Goal: Transaction & Acquisition: Purchase product/service

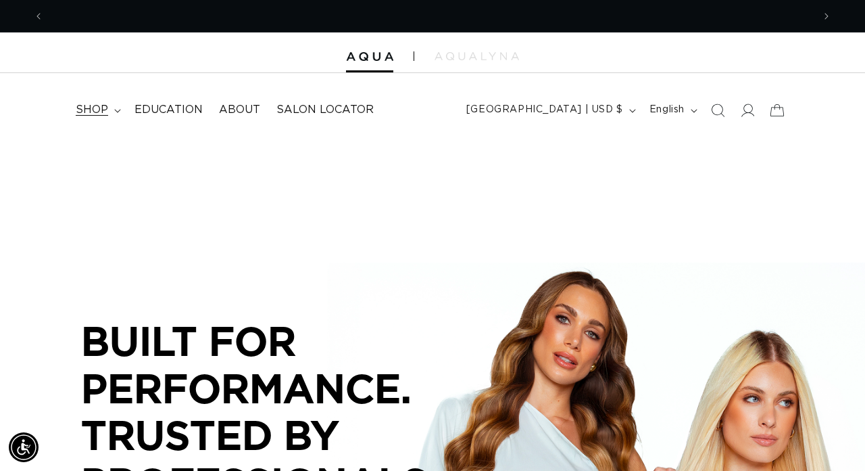
click at [101, 105] on span "shop" at bounding box center [92, 110] width 32 height 14
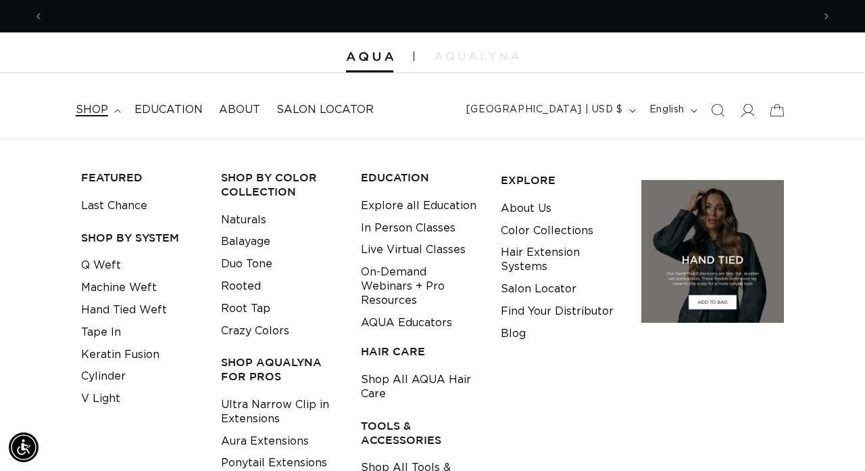
scroll to position [0, 769]
click at [100, 327] on link "Tape In" at bounding box center [101, 332] width 40 height 22
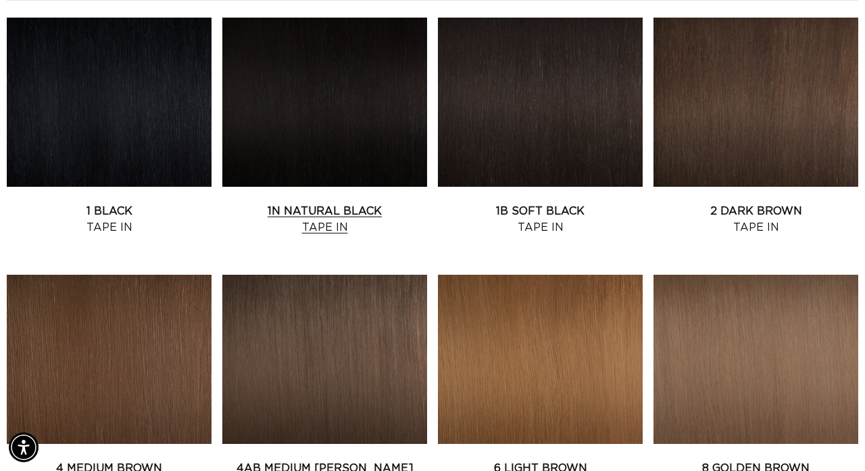
click at [286, 203] on link "1N Natural Black Tape In" at bounding box center [324, 219] width 205 height 32
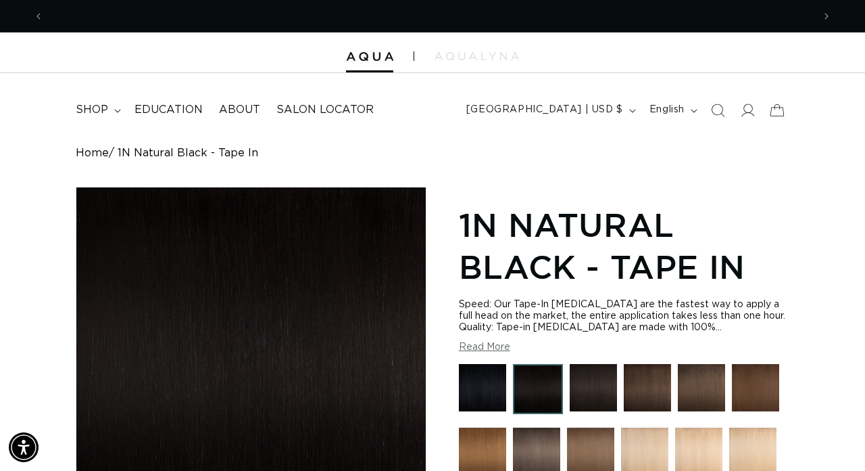
scroll to position [0, 769]
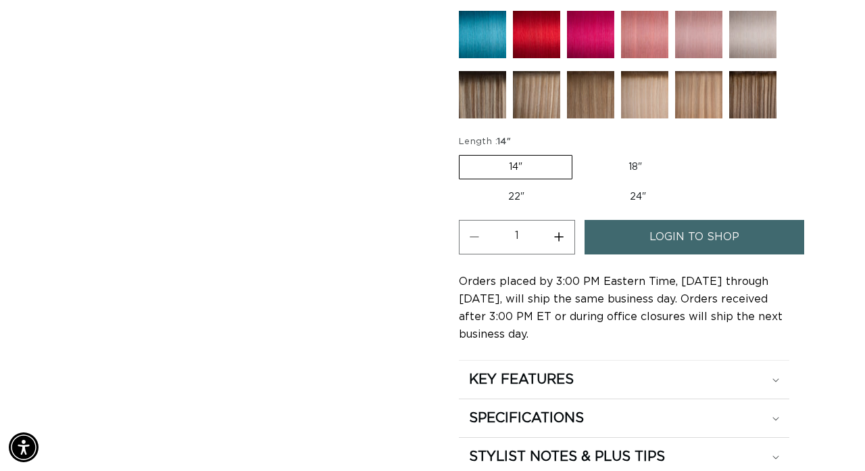
scroll to position [0, 0]
click at [621, 198] on label "24" Variant sold out or unavailable" at bounding box center [638, 196] width 115 height 23
click at [581, 183] on input "24" Variant sold out or unavailable" at bounding box center [581, 183] width 1 height 1
radio input "true"
click at [636, 236] on link "login to shop" at bounding box center [695, 237] width 220 height 34
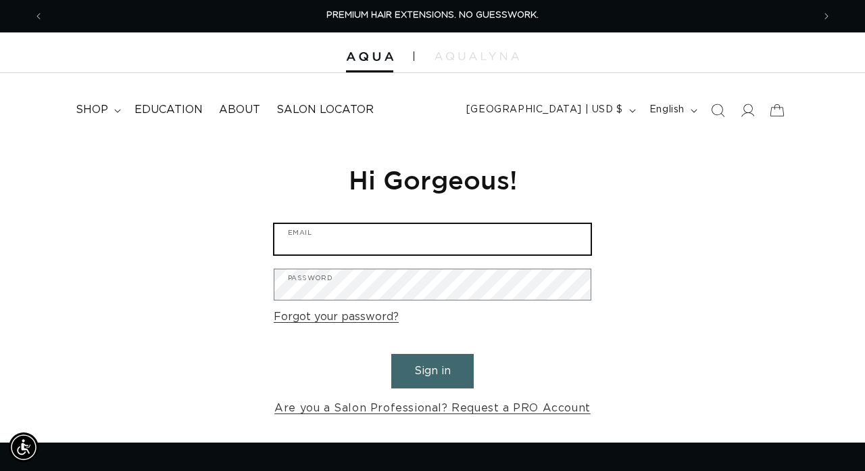
type input "[PERSON_NAME][EMAIL_ADDRESS][DOMAIN_NAME]"
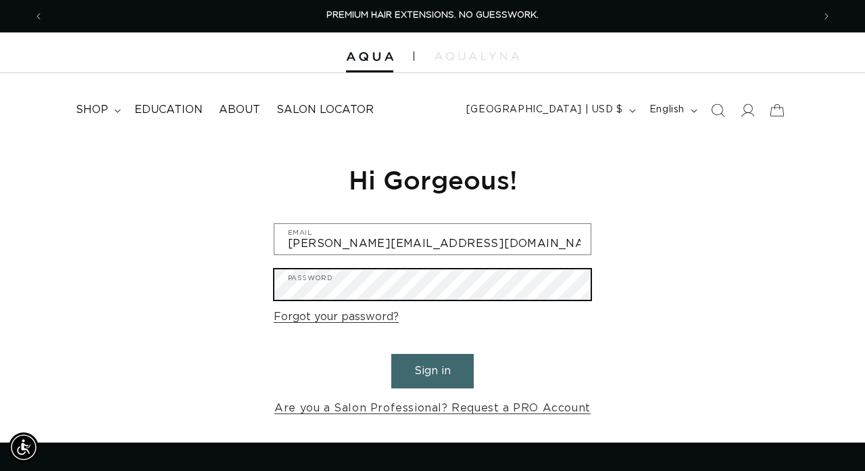
click at [433, 368] on button "Sign in" at bounding box center [432, 371] width 82 height 34
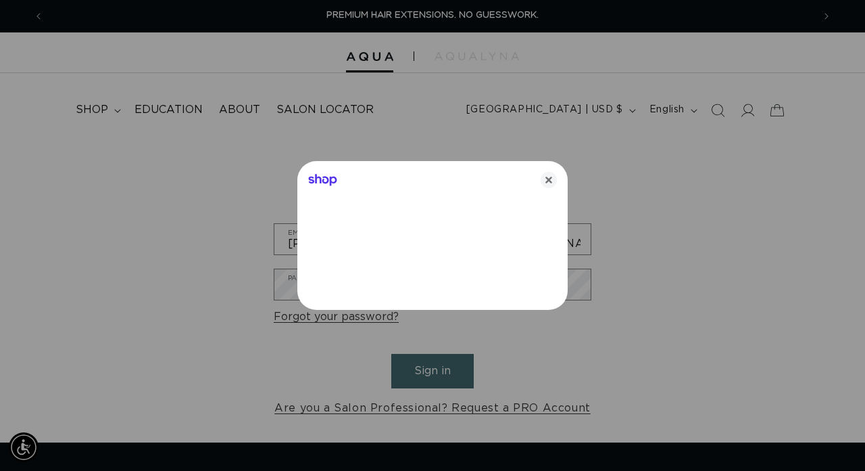
click at [433, 360] on div at bounding box center [432, 235] width 865 height 471
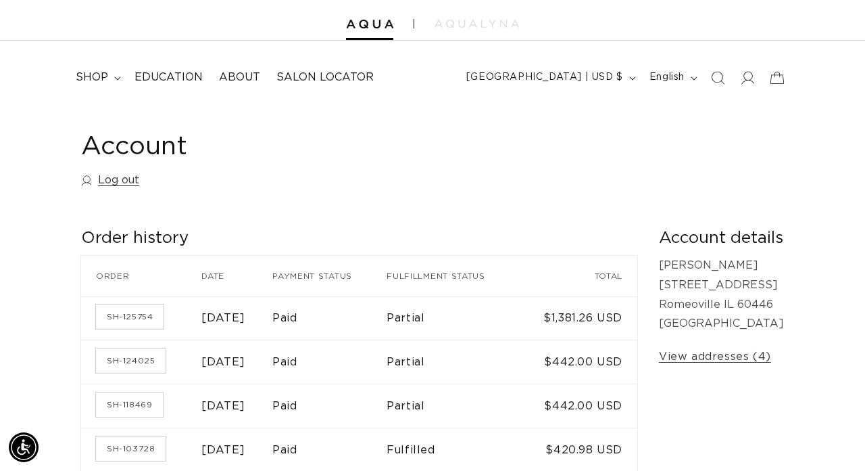
scroll to position [37, 0]
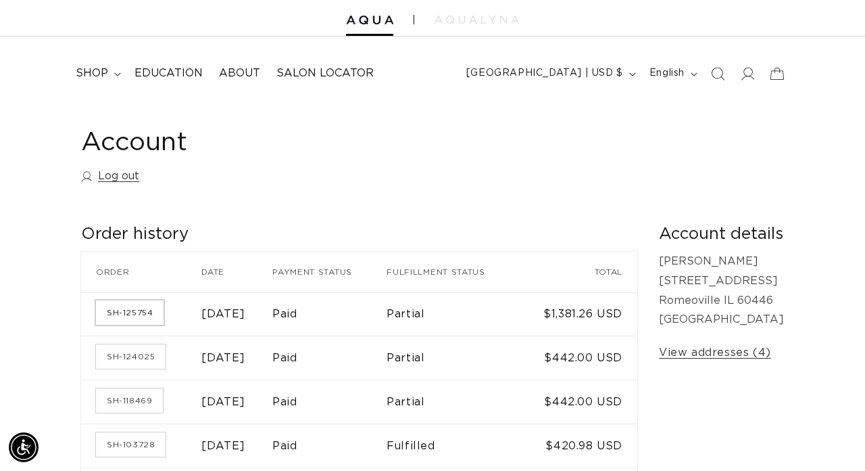
click at [135, 308] on link "SH-125754" at bounding box center [130, 312] width 68 height 24
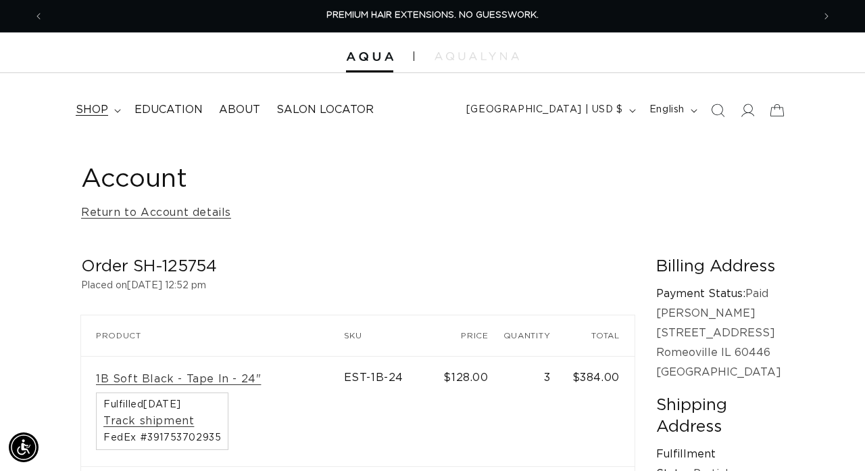
click at [99, 109] on span "shop" at bounding box center [92, 110] width 32 height 14
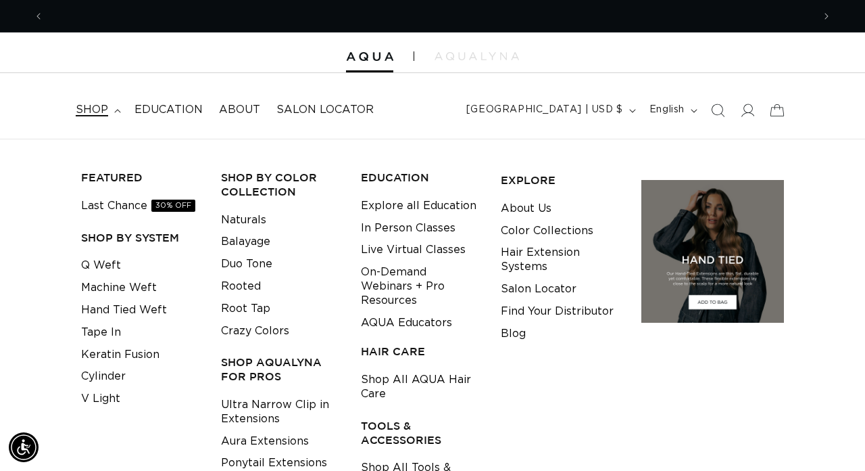
scroll to position [0, 769]
click at [111, 331] on link "Tape In" at bounding box center [101, 332] width 40 height 22
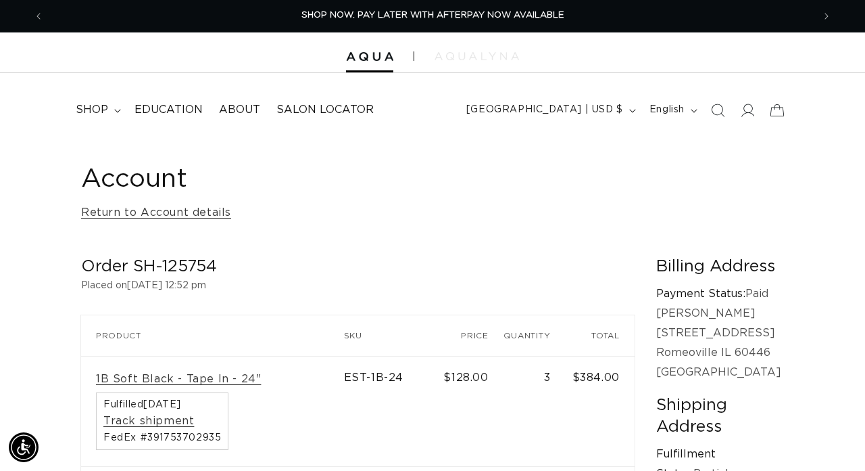
click at [494, 59] on img at bounding box center [477, 56] width 85 height 8
click at [745, 109] on icon at bounding box center [747, 110] width 14 height 14
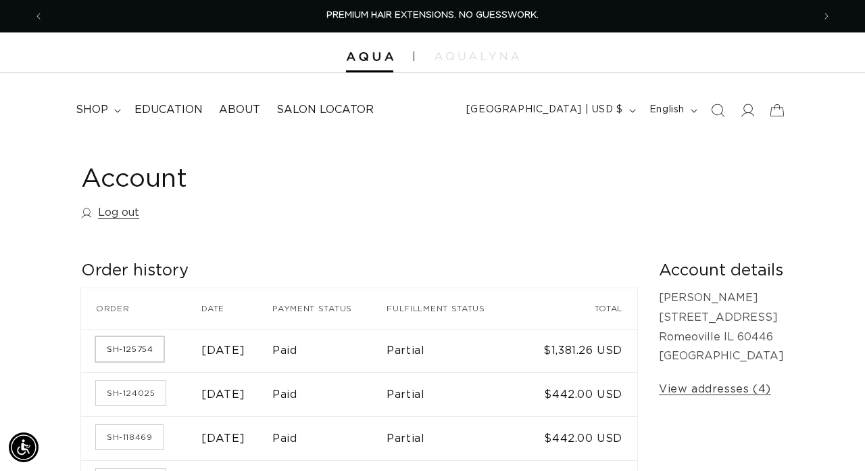
click at [156, 343] on link "SH-125754" at bounding box center [130, 349] width 68 height 24
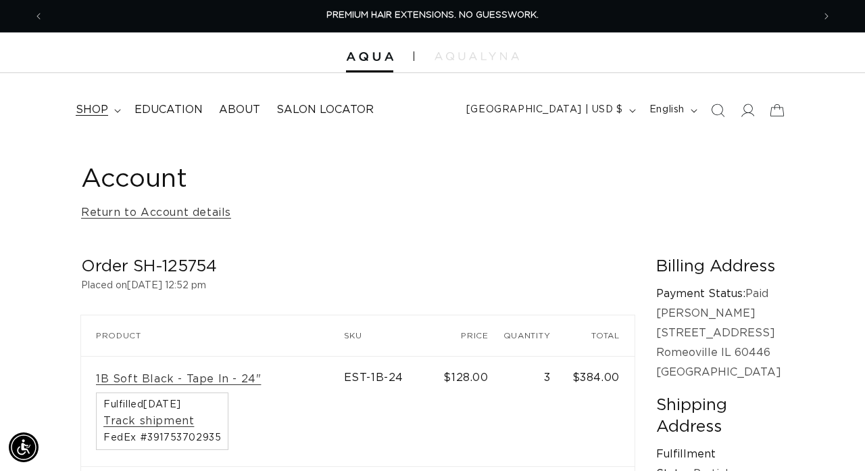
click at [110, 114] on summary "shop" at bounding box center [97, 110] width 59 height 30
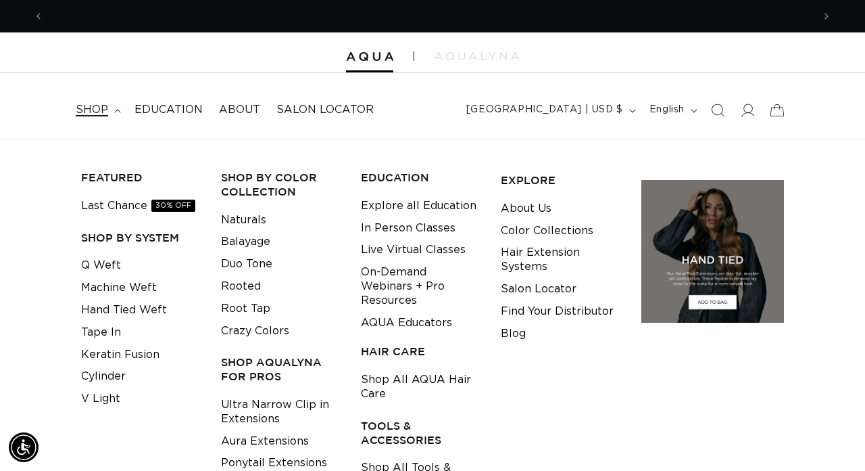
scroll to position [0, 769]
click at [111, 324] on link "Tape In" at bounding box center [101, 332] width 40 height 22
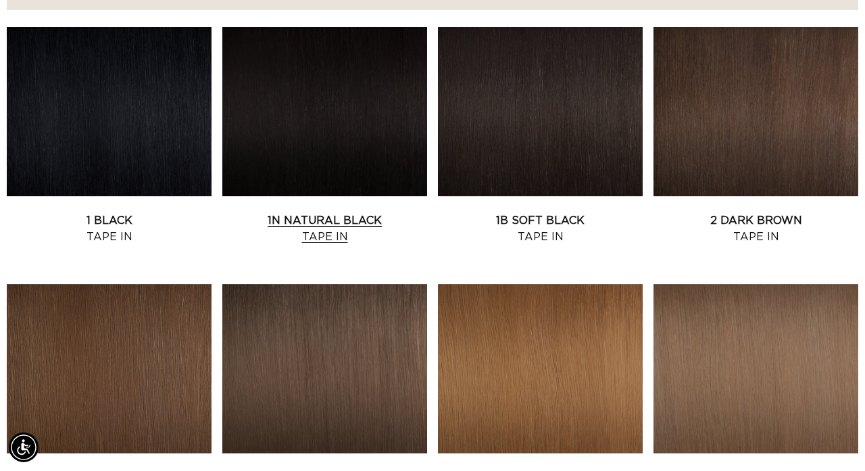
scroll to position [0, 1539]
click at [338, 212] on link "1N Natural Black Tape In" at bounding box center [324, 228] width 205 height 32
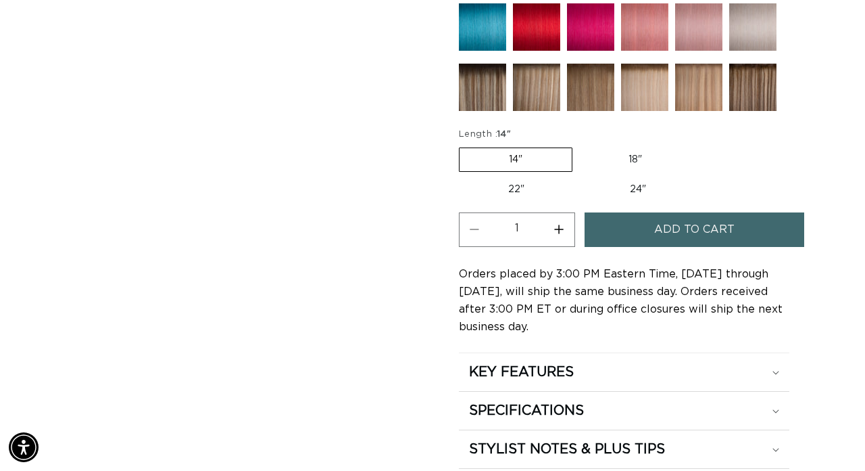
click at [627, 188] on label "24" Variant sold out or unavailable" at bounding box center [638, 189] width 115 height 23
click at [581, 176] on input "24" Variant sold out or unavailable" at bounding box center [581, 175] width 1 height 1
radio input "true"
click at [730, 229] on span "Add to cart" at bounding box center [694, 229] width 80 height 34
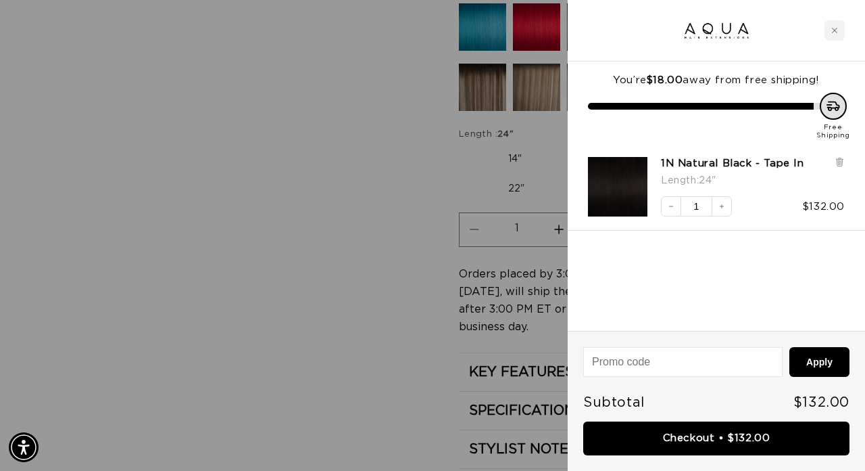
scroll to position [0, 1539]
click at [696, 208] on input "1" at bounding box center [697, 206] width 30 height 20
type input "1"
click at [752, 250] on div "You’re $18.00 away from free shipping! Free Shipping 1N Natural Black - Tape In…" at bounding box center [716, 196] width 297 height 269
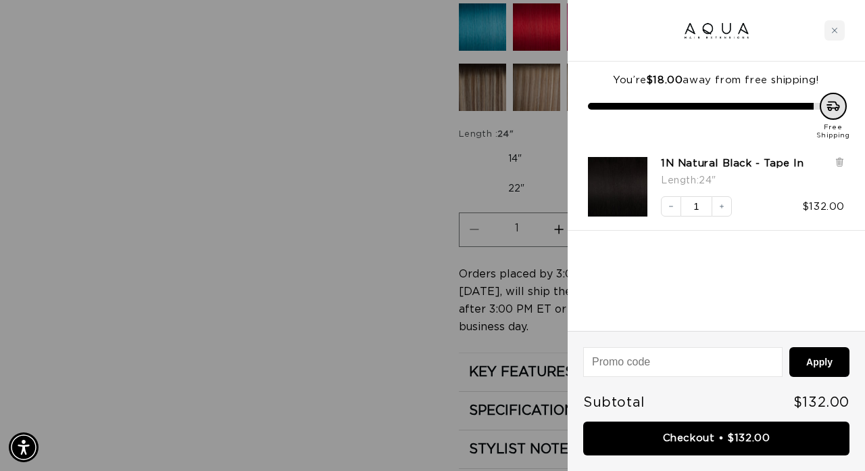
scroll to position [0, 0]
click at [715, 204] on button "Increase quantity" at bounding box center [722, 206] width 20 height 20
click at [673, 206] on icon "Decrease quantity" at bounding box center [671, 206] width 8 height 8
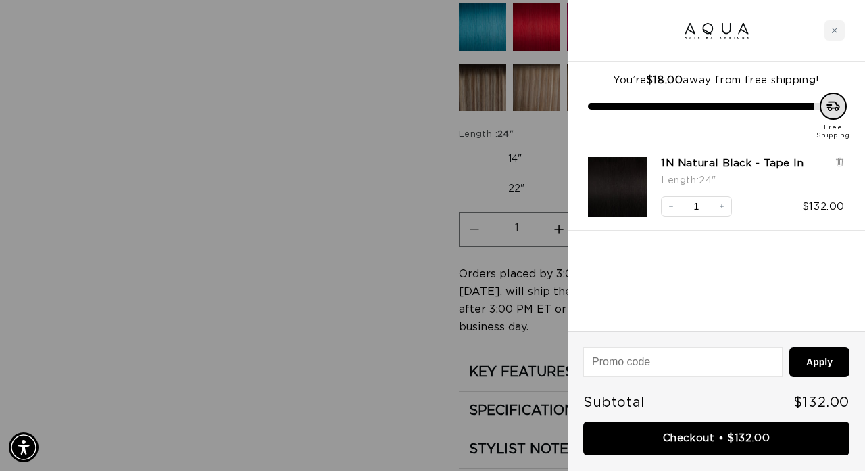
click at [697, 208] on input "1" at bounding box center [697, 206] width 30 height 20
type input "1"
click at [730, 269] on div "You’re $18.00 away from free shipping! Free Shipping 1N Natural Black - Tape In…" at bounding box center [716, 196] width 297 height 269
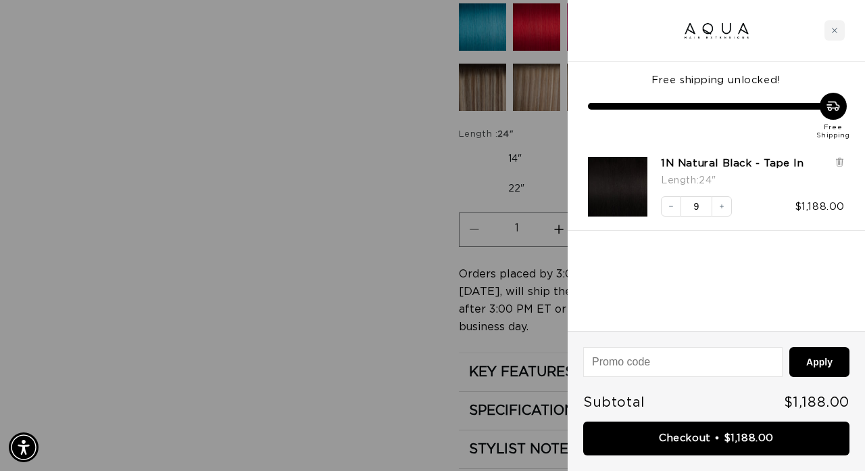
scroll to position [0, 769]
click at [832, 363] on button "Apply" at bounding box center [820, 362] width 60 height 30
click at [830, 362] on button "Apply" at bounding box center [820, 362] width 60 height 30
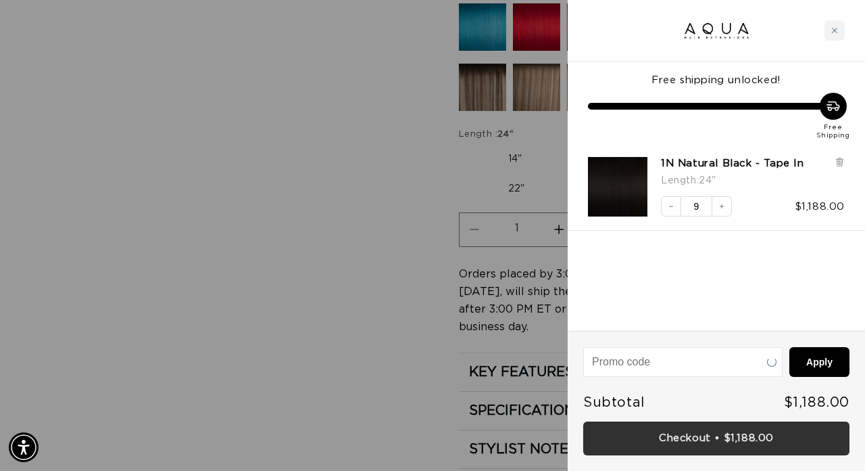
scroll to position [0, 769]
click at [733, 432] on link "Checkout • $1,188.00" at bounding box center [716, 438] width 266 height 34
